Goal: Transaction & Acquisition: Purchase product/service

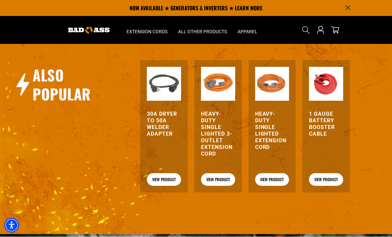
scroll to position [712, 0]
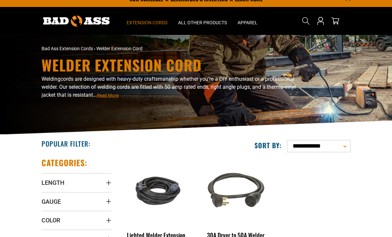
scroll to position [48, 0]
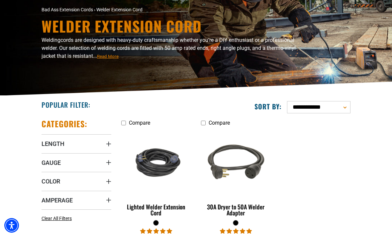
click at [48, 146] on span "Length" at bounding box center [53, 144] width 23 height 8
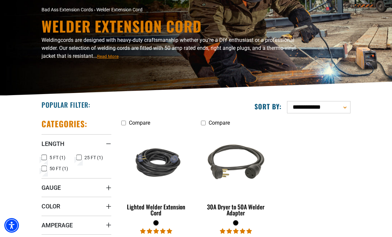
click at [42, 172] on icon at bounding box center [44, 168] width 5 height 9
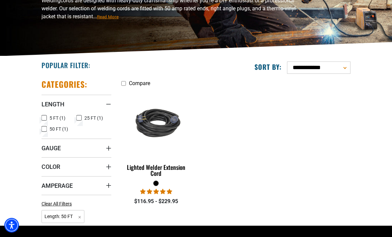
scroll to position [132, 0]
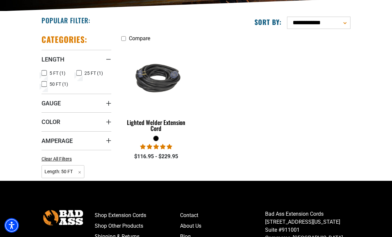
click at [152, 130] on div "Lighted Welder Extension Cord" at bounding box center [156, 125] width 70 height 12
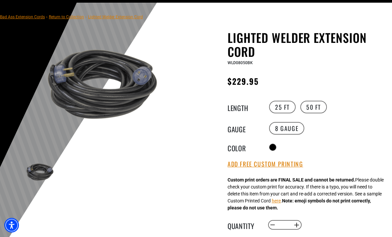
scroll to position [43, 0]
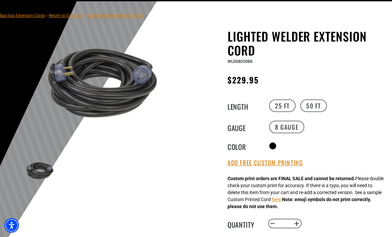
click at [257, 163] on button "Add Free Custom Printing" at bounding box center [265, 162] width 75 height 7
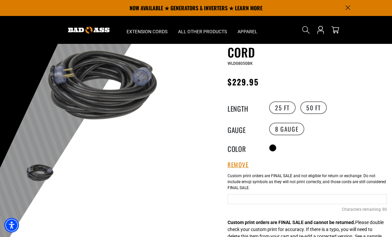
scroll to position [0, 0]
